Goal: Task Accomplishment & Management: Manage account settings

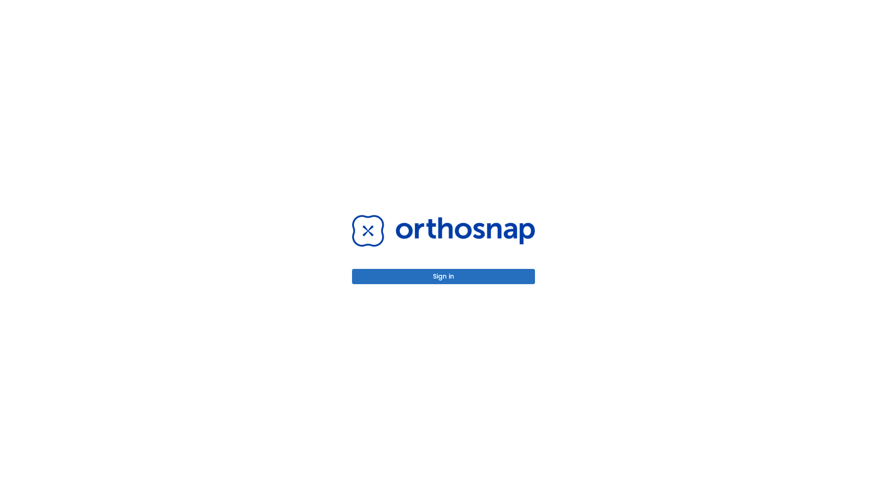
click at [444, 276] on button "Sign in" at bounding box center [443, 276] width 183 height 15
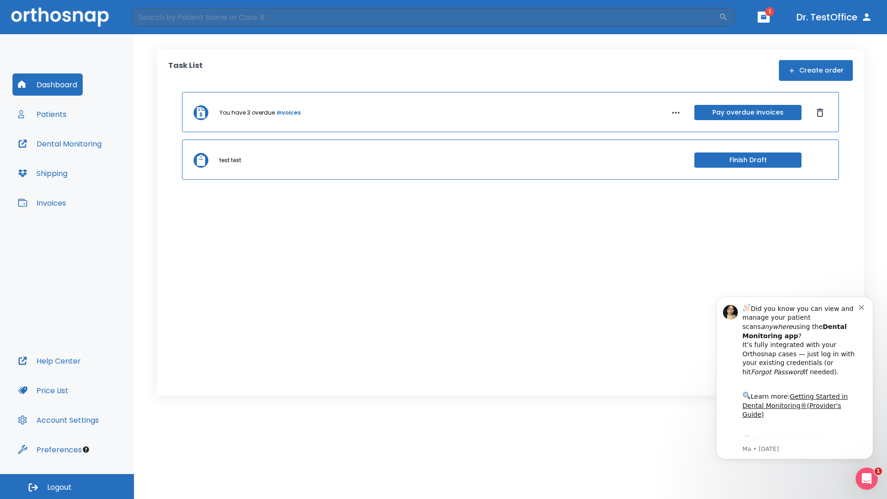
click at [67, 487] on span "Logout" at bounding box center [59, 487] width 24 height 10
